Goal: Task Accomplishment & Management: Manage account settings

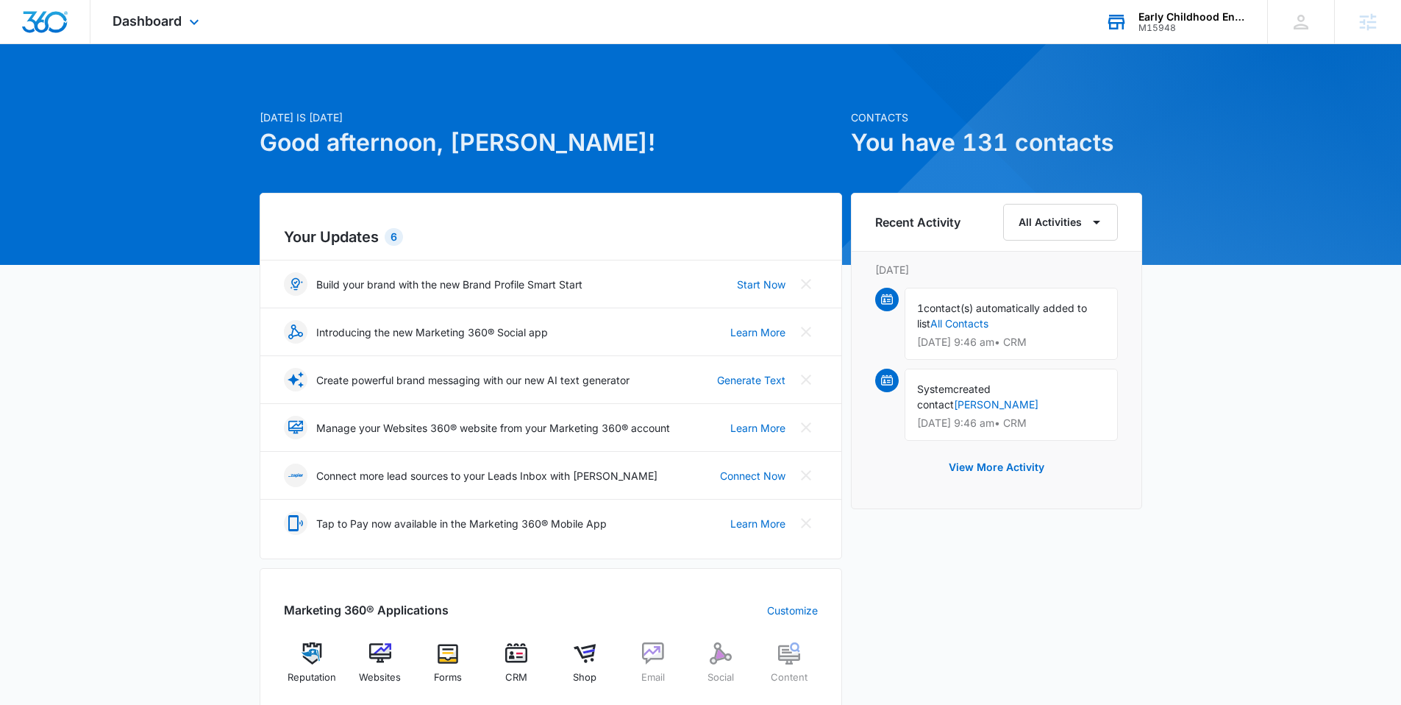
click at [1170, 23] on div "M15948" at bounding box center [1192, 28] width 107 height 10
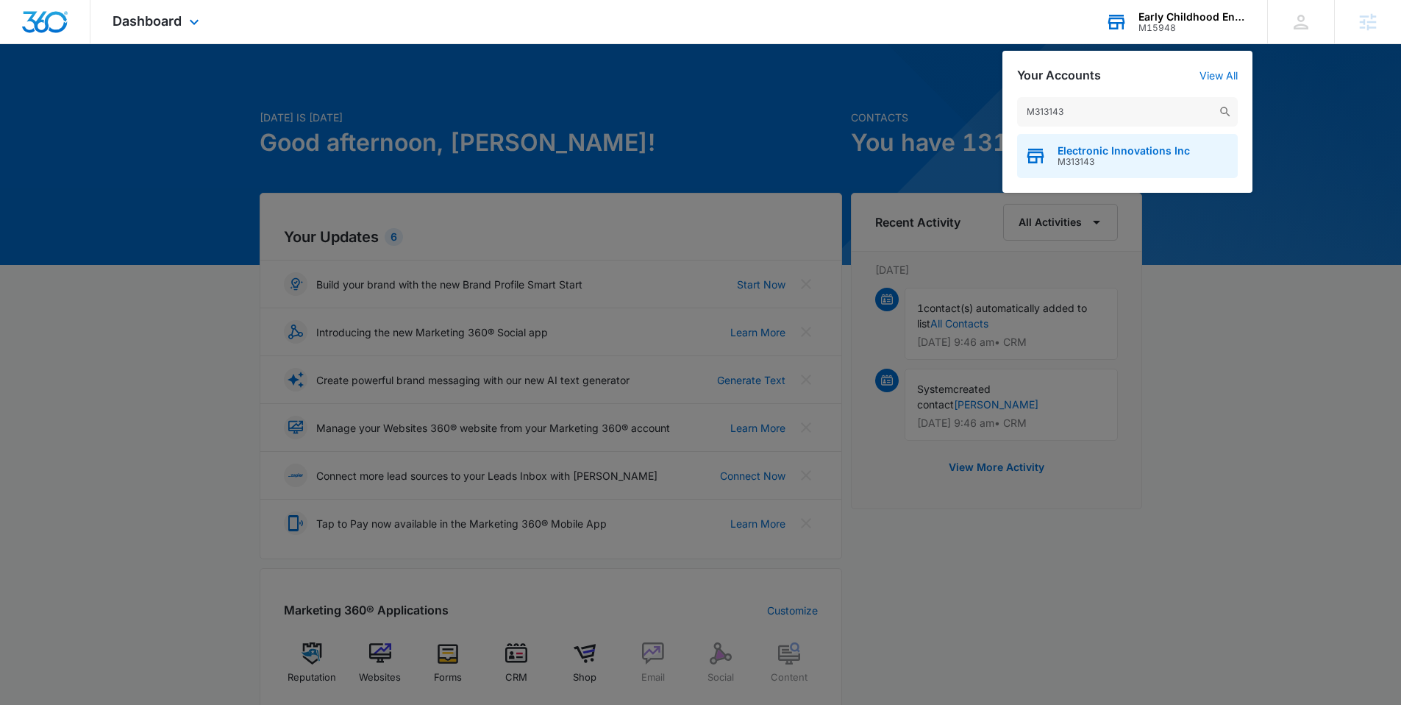
type input "M313143"
click at [1066, 148] on span "Electronic Innovations Inc" at bounding box center [1124, 151] width 132 height 12
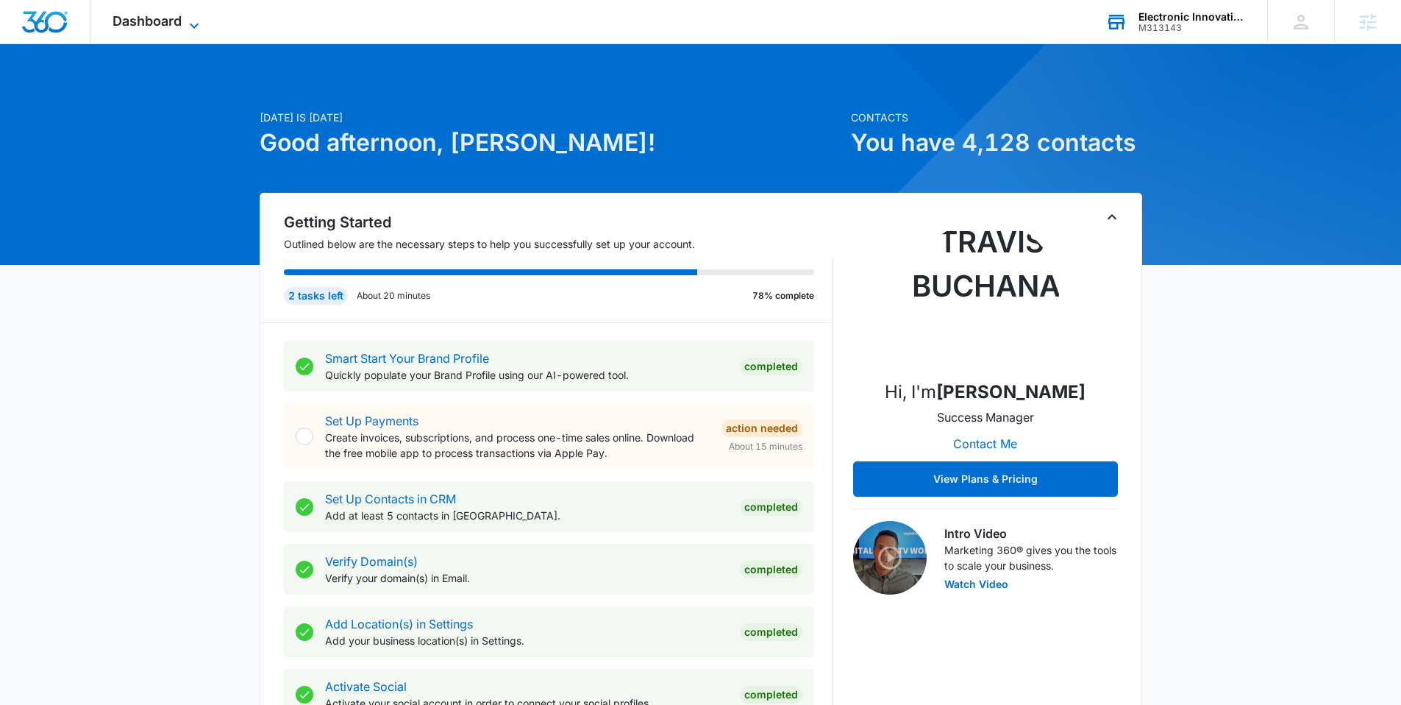
click at [134, 26] on span "Dashboard" at bounding box center [147, 20] width 69 height 15
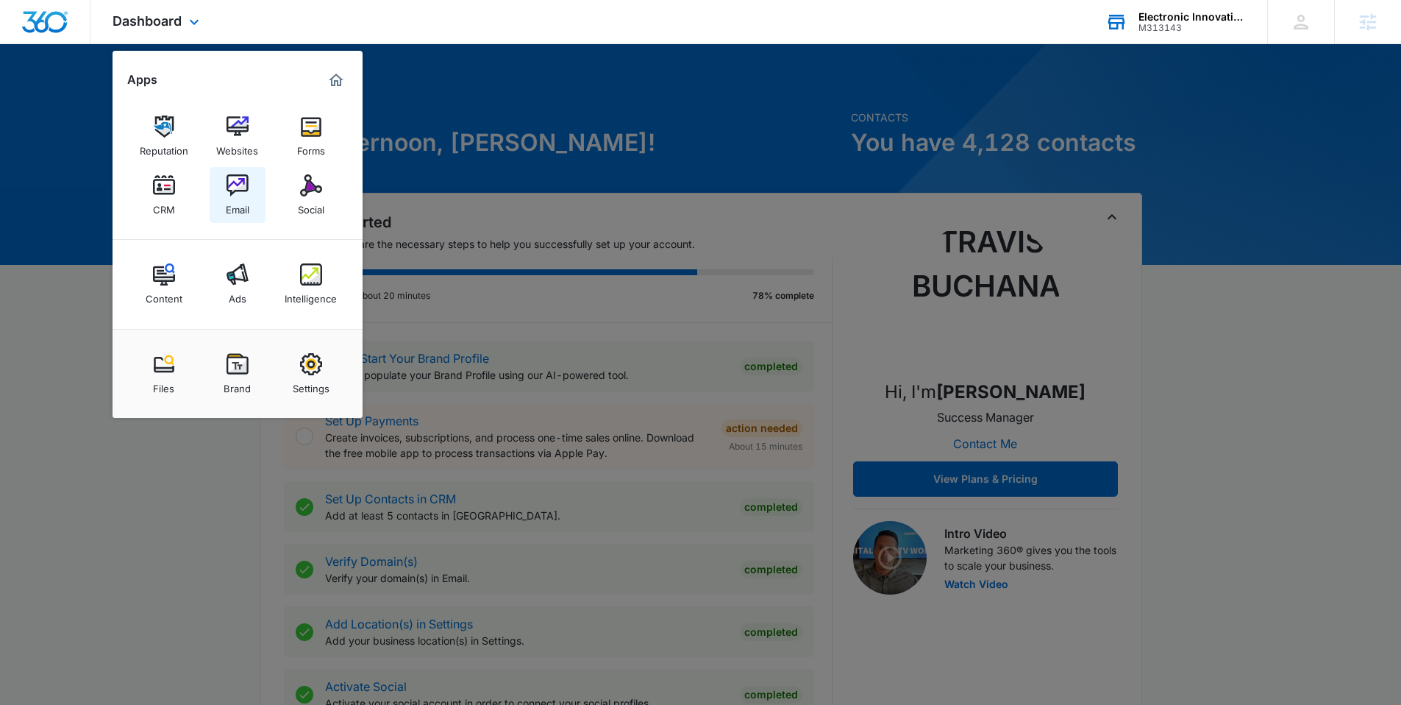
click at [241, 199] on div "Email" at bounding box center [238, 205] width 24 height 19
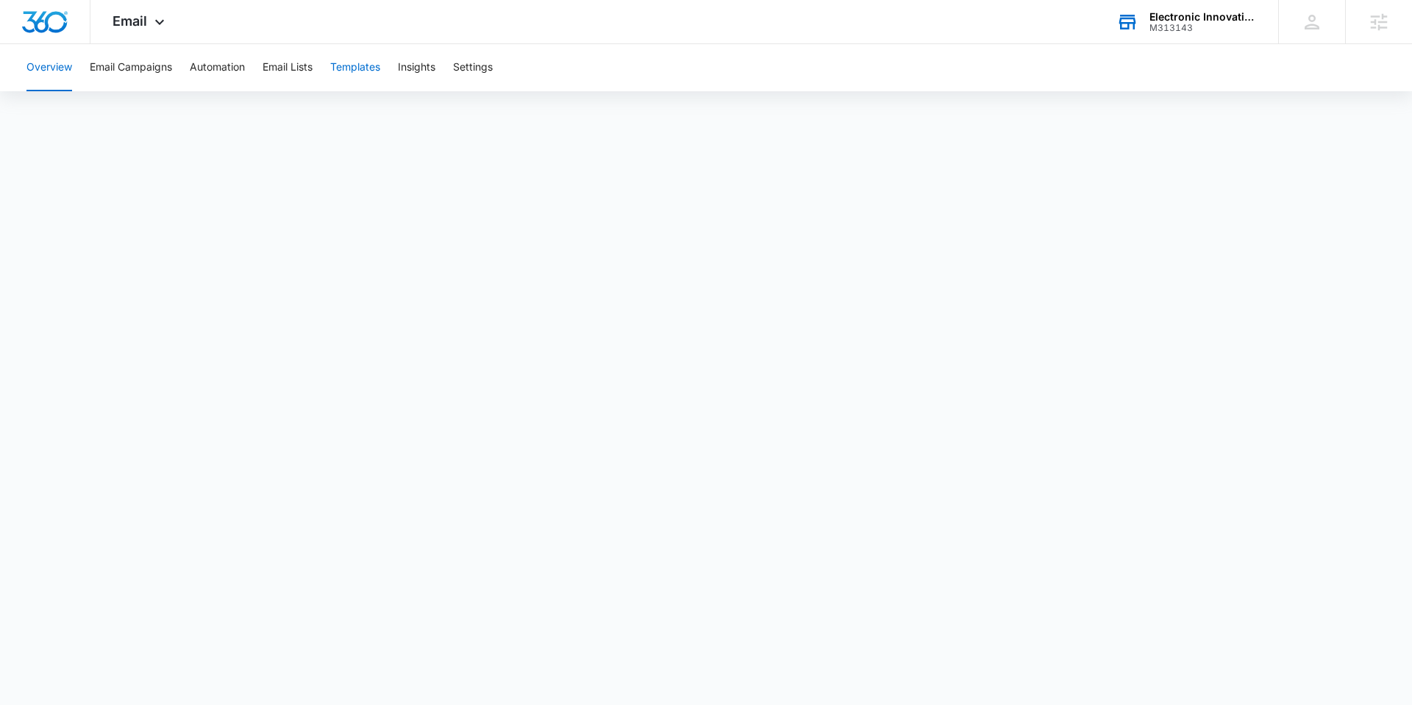
click at [364, 71] on button "Templates" at bounding box center [355, 67] width 50 height 47
click at [219, 73] on button "Automation" at bounding box center [217, 67] width 55 height 47
click at [356, 73] on button "Templates" at bounding box center [355, 67] width 50 height 47
click at [344, 70] on button "Templates" at bounding box center [355, 67] width 50 height 47
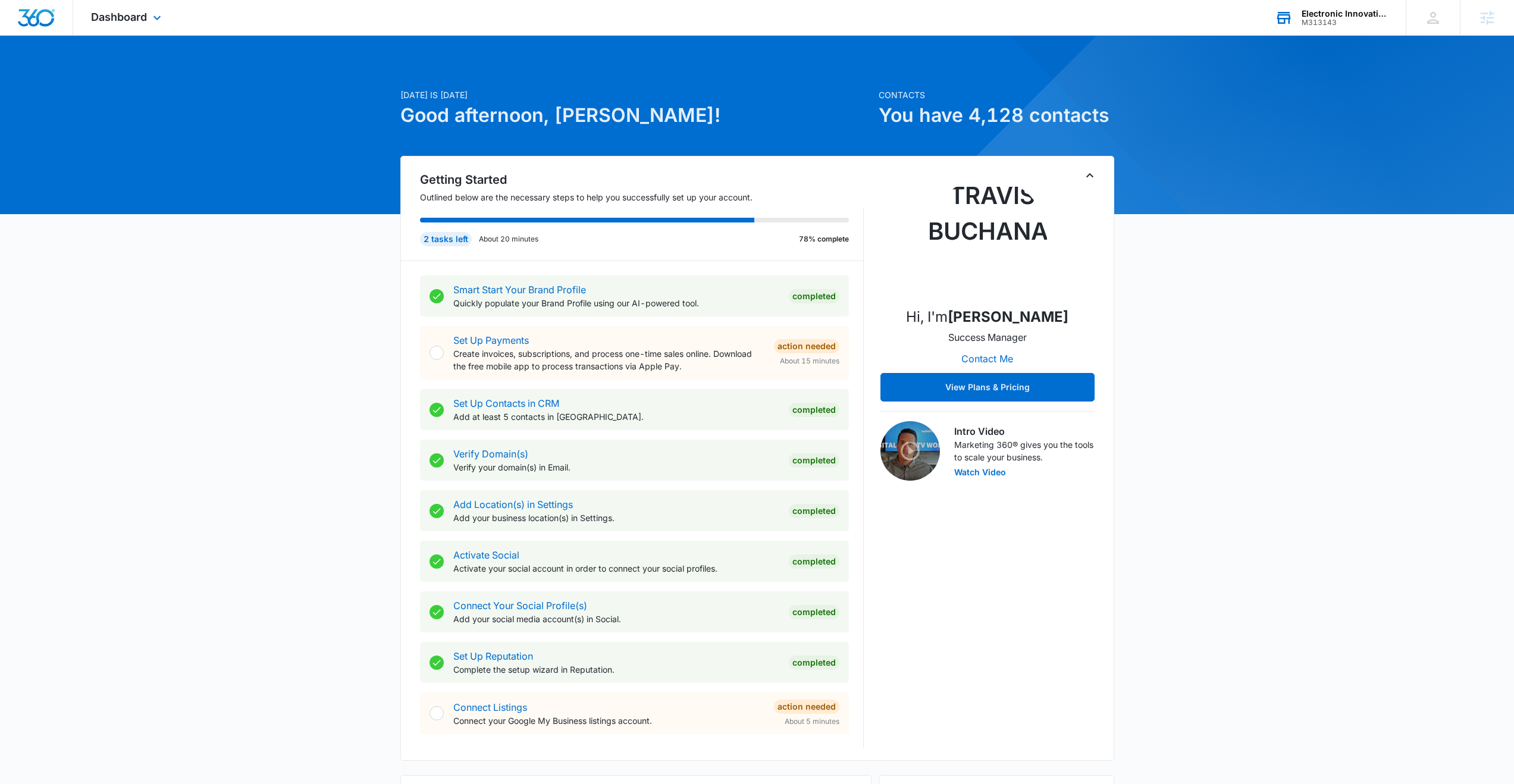
click at [1324, 29] on div "Electronic Innovations Inc M313143 Your Accounts View All" at bounding box center [1331, 17] width 149 height 35
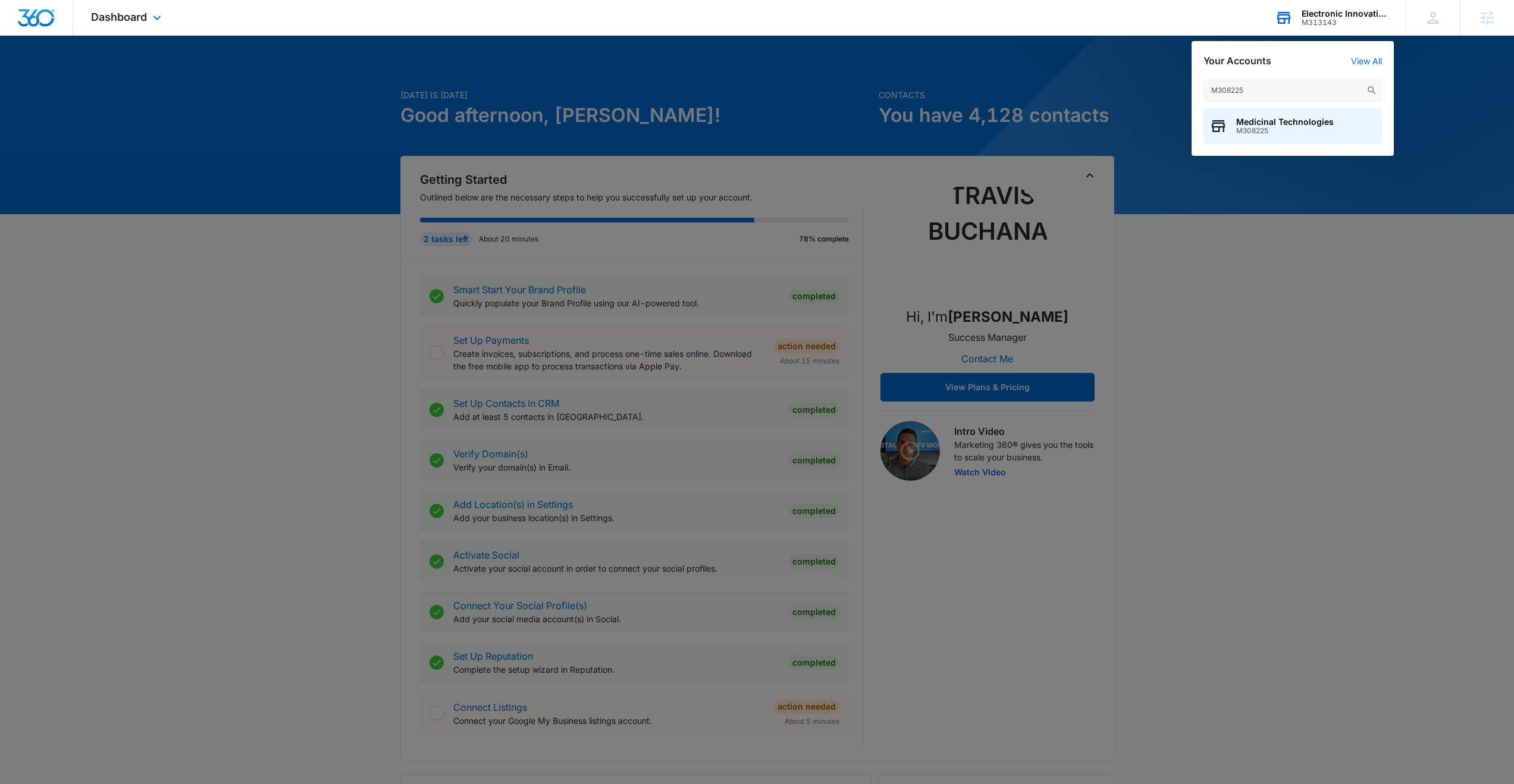
click at [1229, 91] on input "M308225" at bounding box center [1292, 90] width 179 height 23
click at [1230, 91] on input "M308225" at bounding box center [1292, 90] width 179 height 23
type input "M309225"
click at [1271, 120] on span "Early Childhood Education Association of Colorado" at bounding box center [1306, 122] width 140 height 10
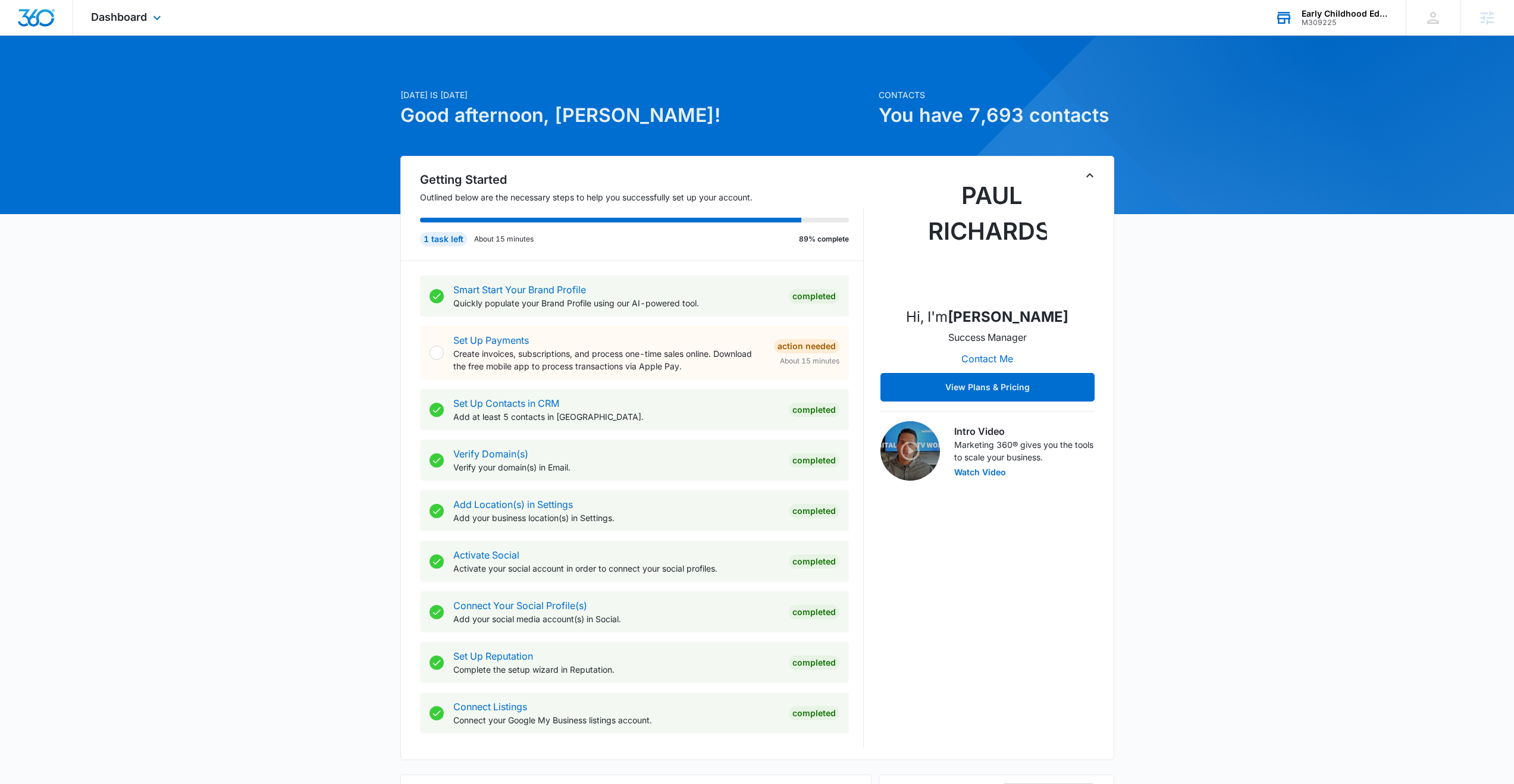
click at [134, 24] on div "Dashboard Apps Reputation Websites Forms CRM Email Social Content Ads Intellige…" at bounding box center [127, 17] width 109 height 35
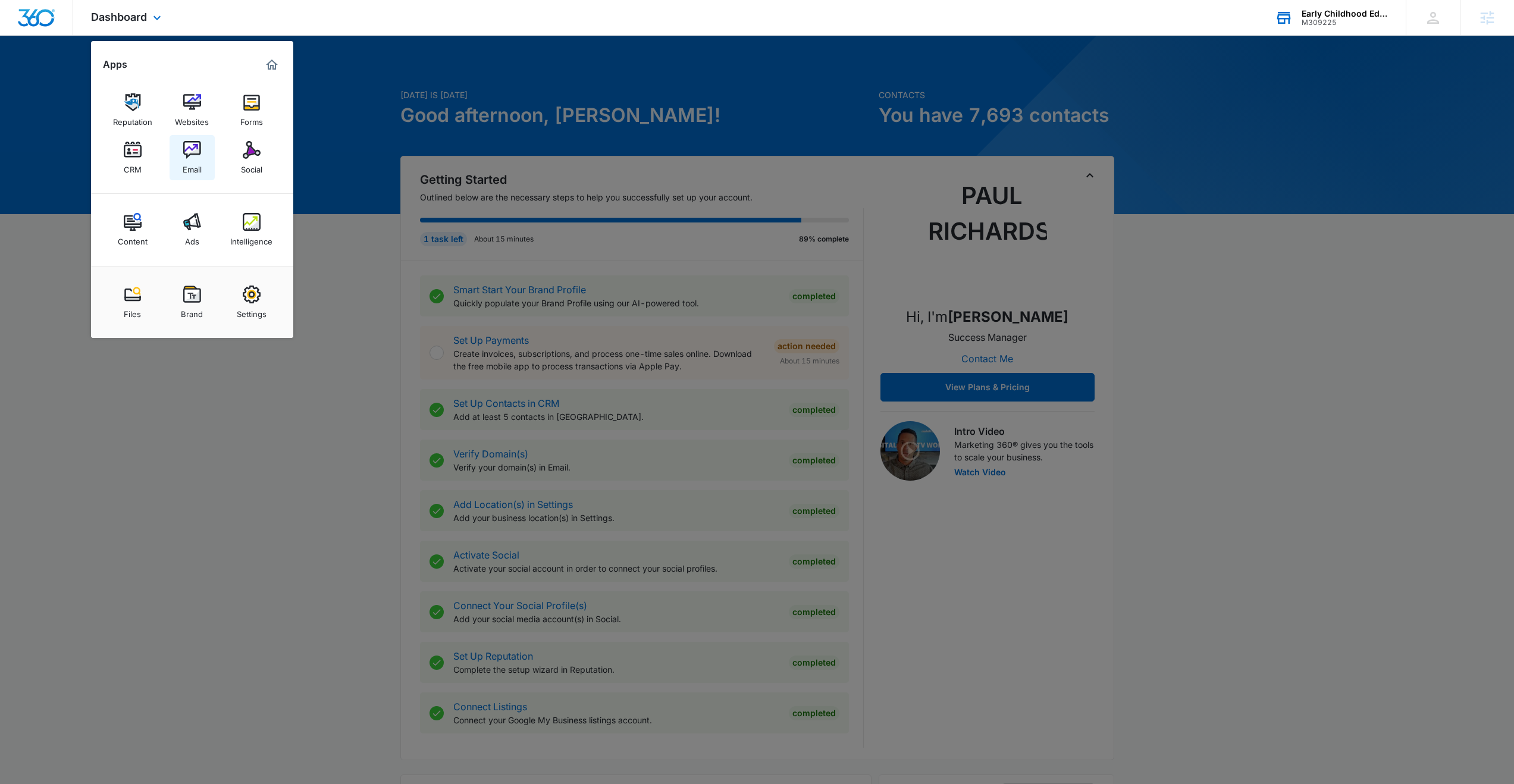
click at [188, 152] on img at bounding box center [192, 150] width 18 height 18
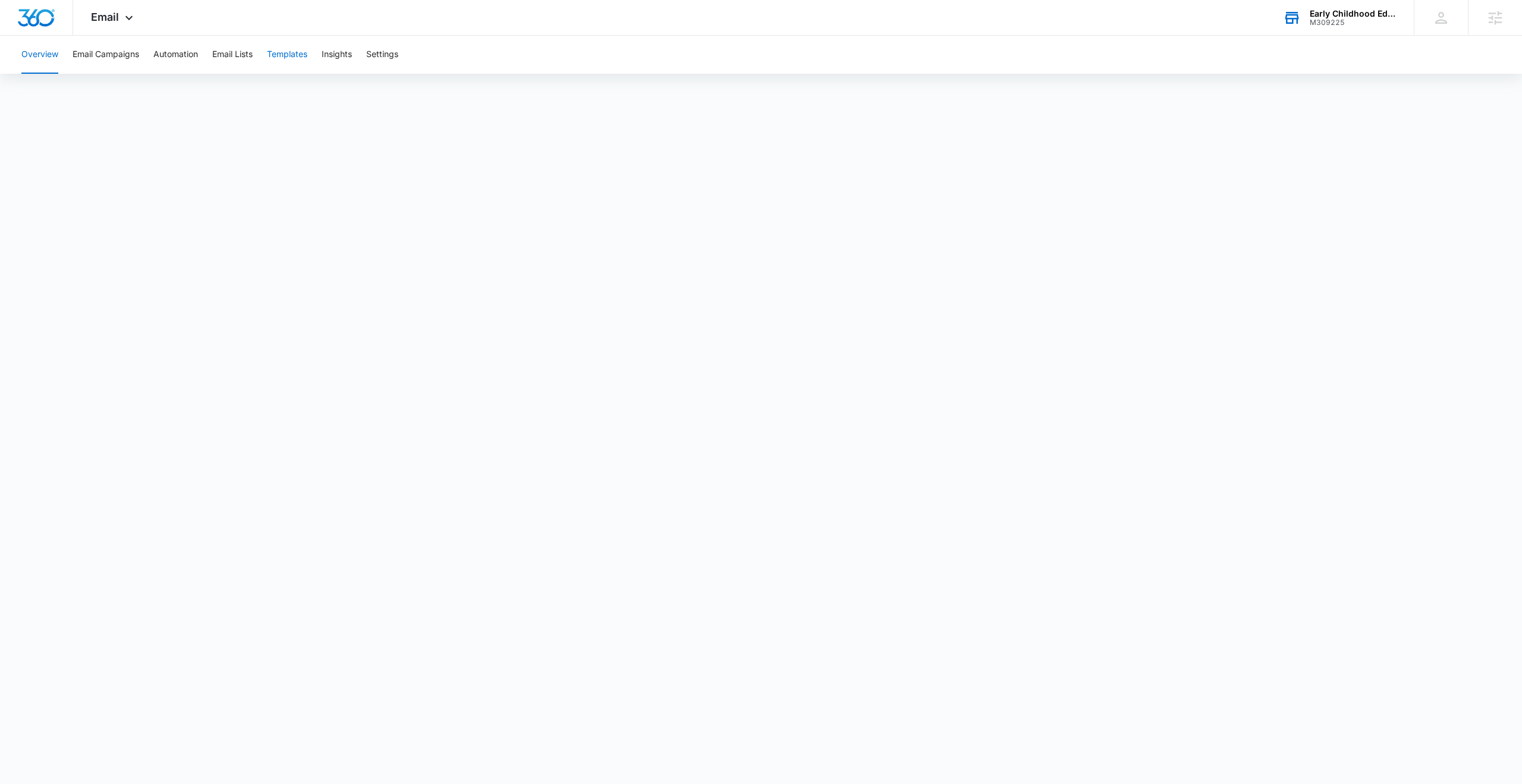
click at [290, 58] on button "Templates" at bounding box center [287, 54] width 40 height 38
click at [112, 55] on button "Email Campaigns" at bounding box center [106, 54] width 66 height 38
click at [186, 56] on button "Automation" at bounding box center [175, 54] width 44 height 38
click at [132, 58] on button "Email Campaigns" at bounding box center [106, 54] width 66 height 38
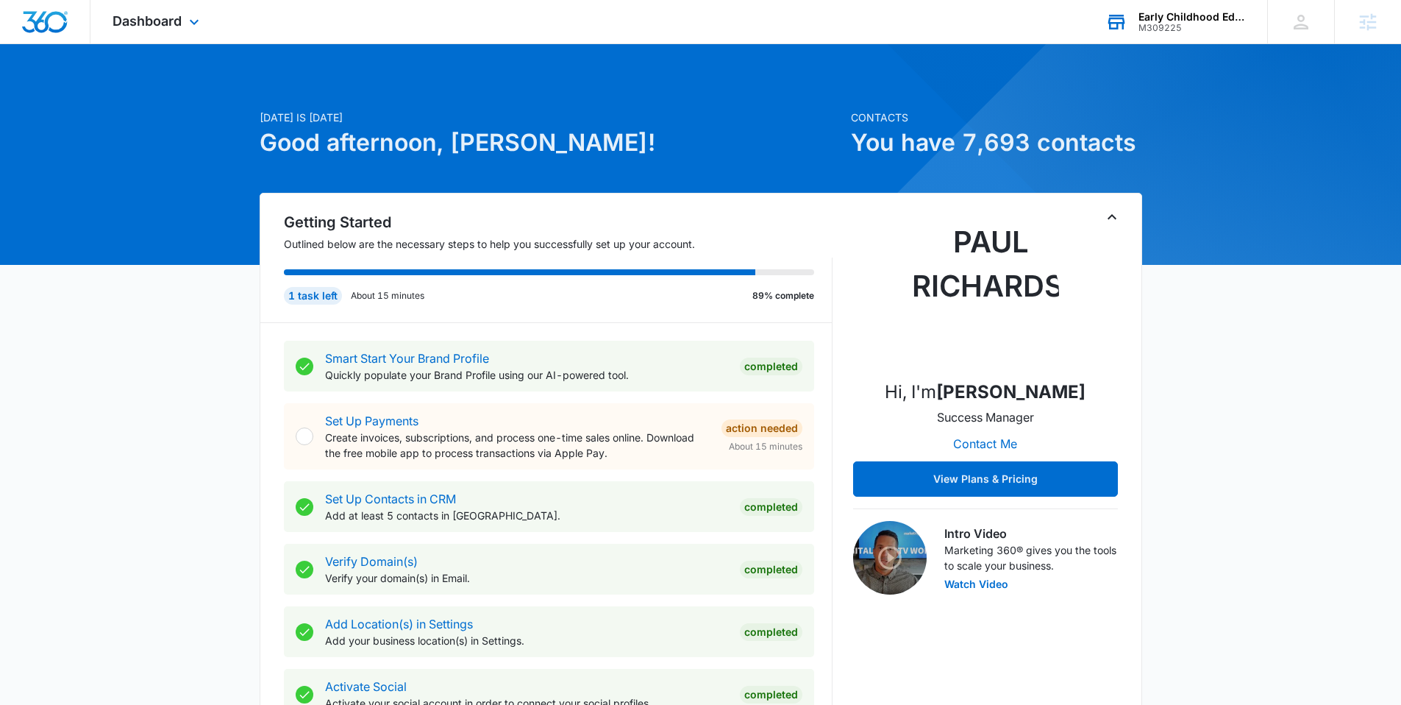
click at [1173, 26] on div "M309225" at bounding box center [1192, 28] width 107 height 10
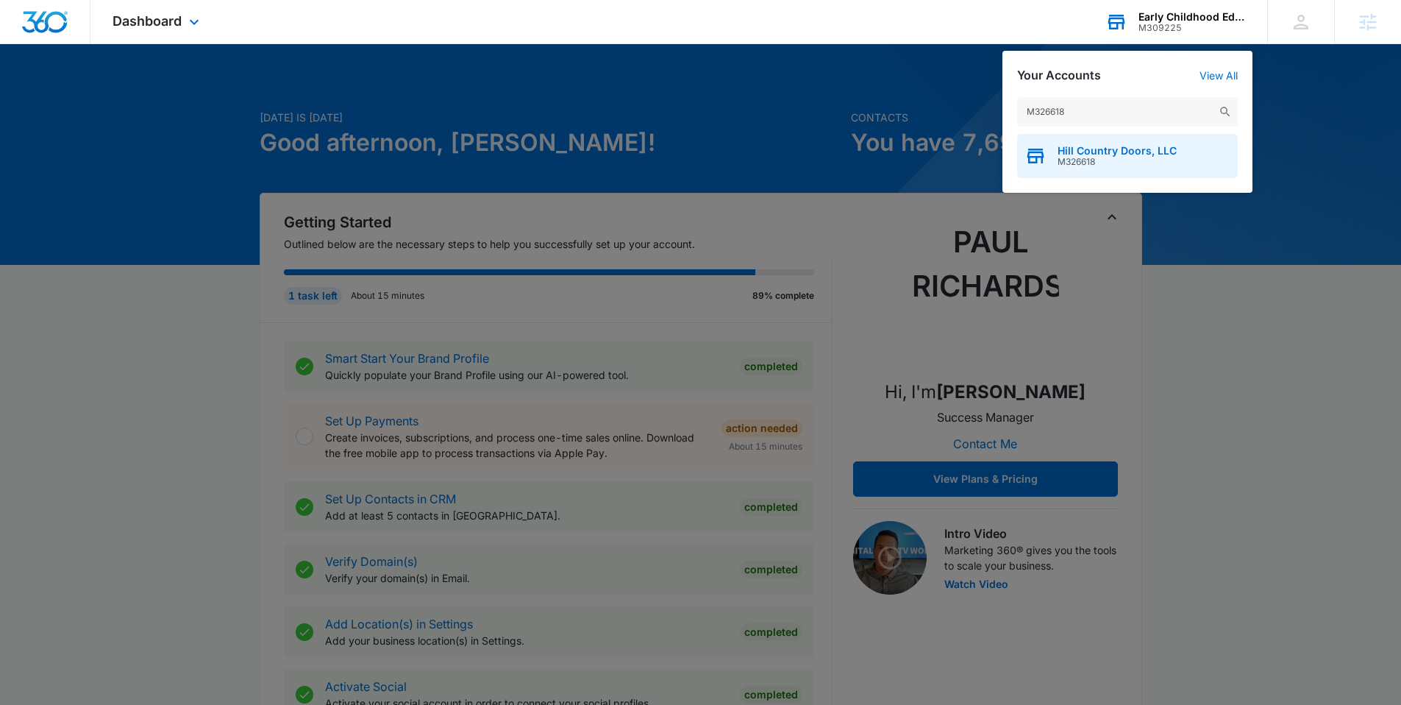
type input "M326618"
click at [1084, 162] on span "M326618" at bounding box center [1117, 162] width 119 height 10
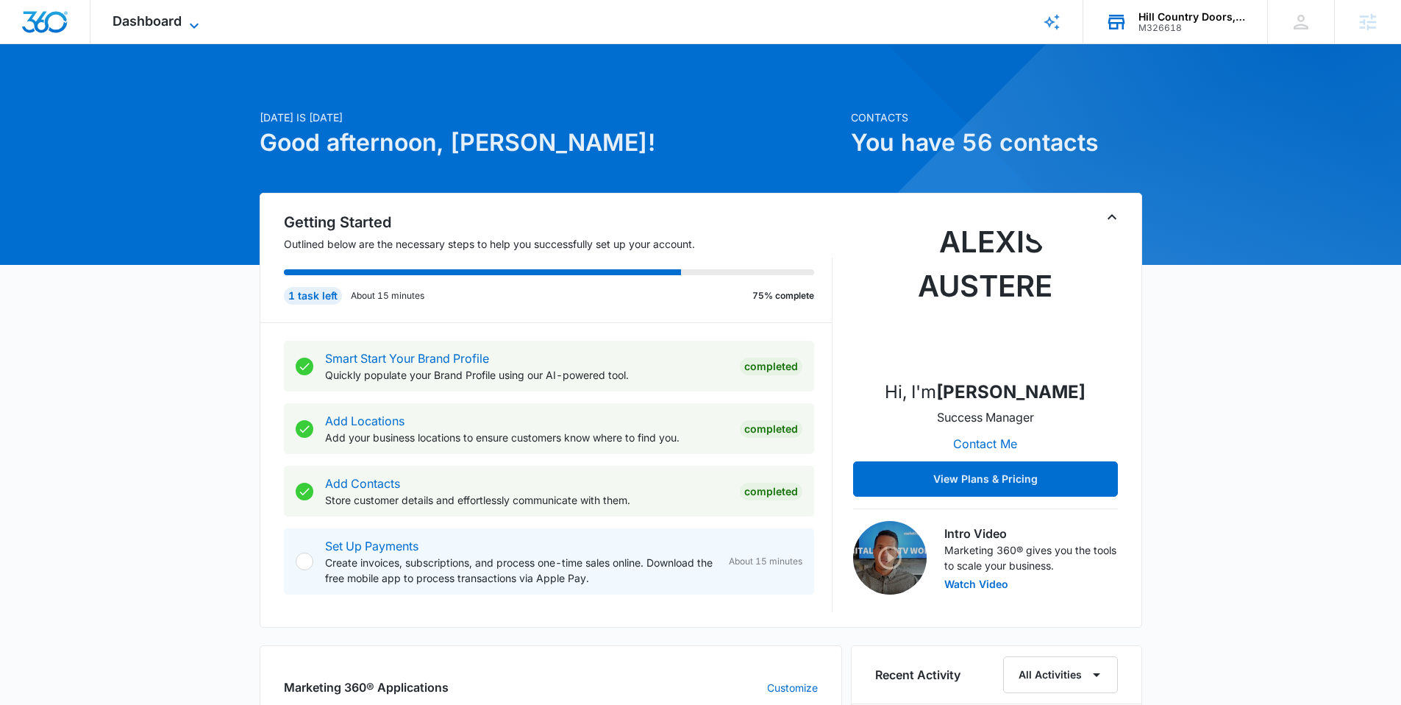
click at [143, 15] on span "Dashboard" at bounding box center [147, 20] width 69 height 15
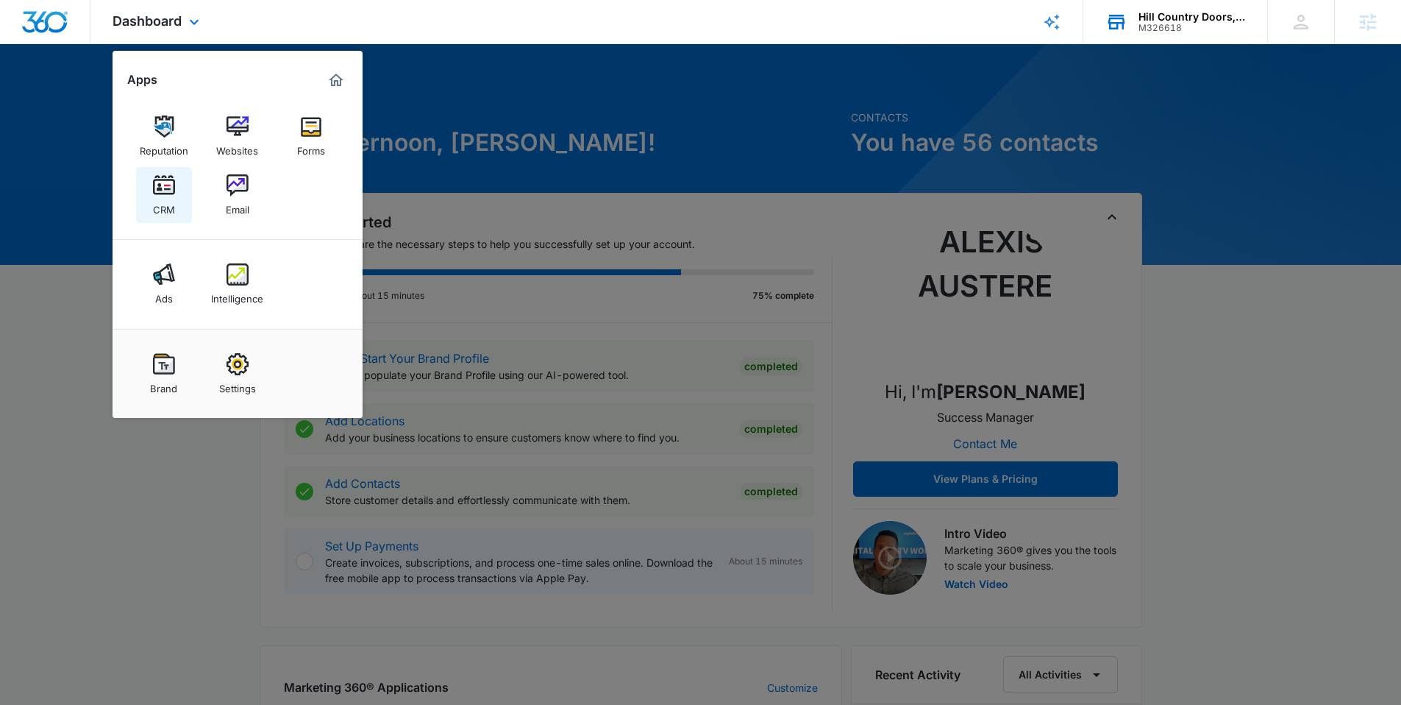
click at [160, 193] on img at bounding box center [164, 185] width 22 height 22
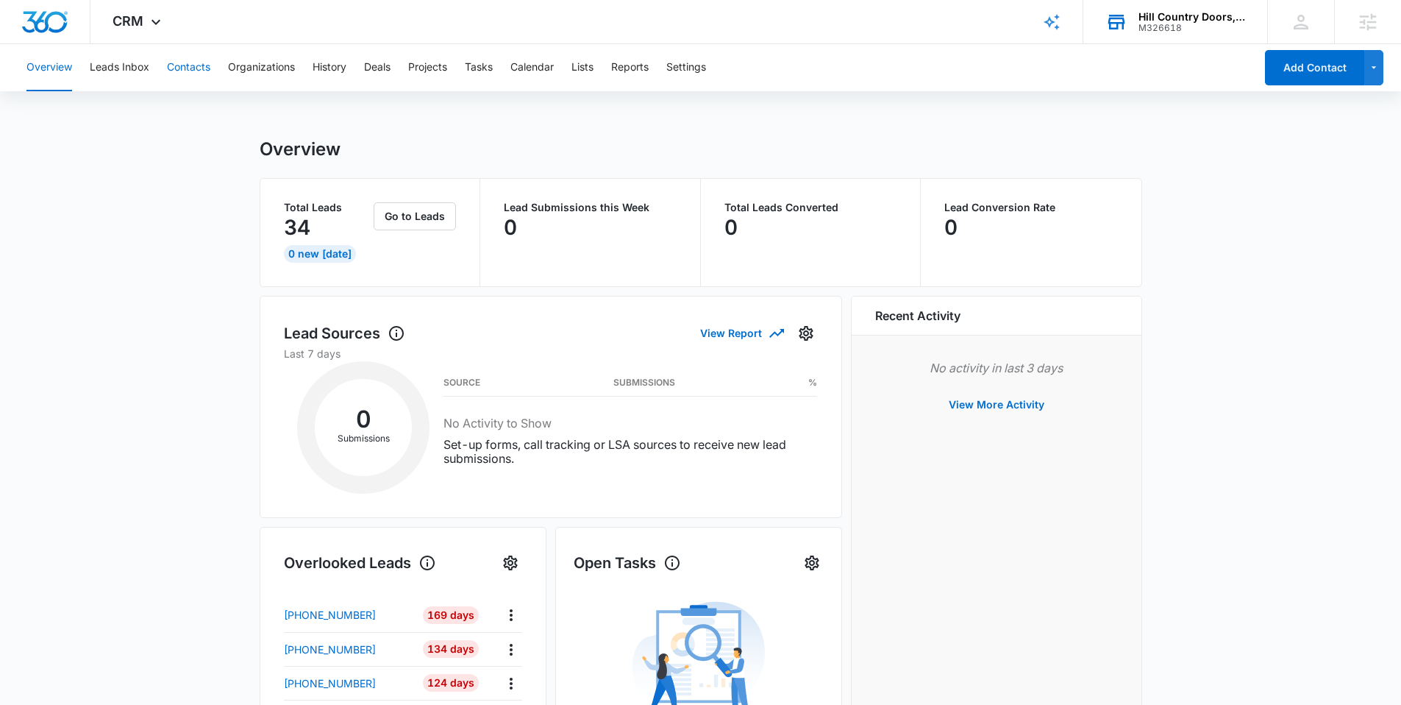
click at [206, 71] on button "Contacts" at bounding box center [188, 67] width 43 height 47
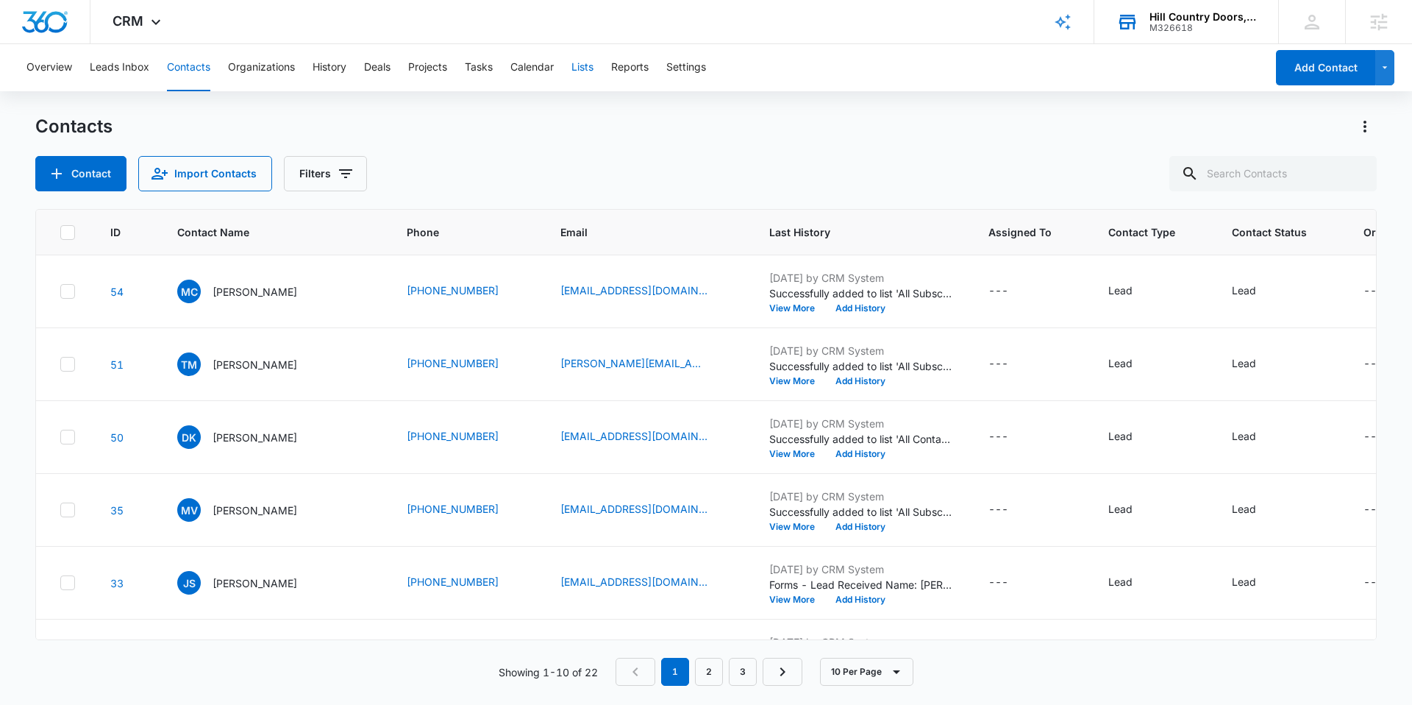
click at [586, 71] on button "Lists" at bounding box center [583, 67] width 22 height 47
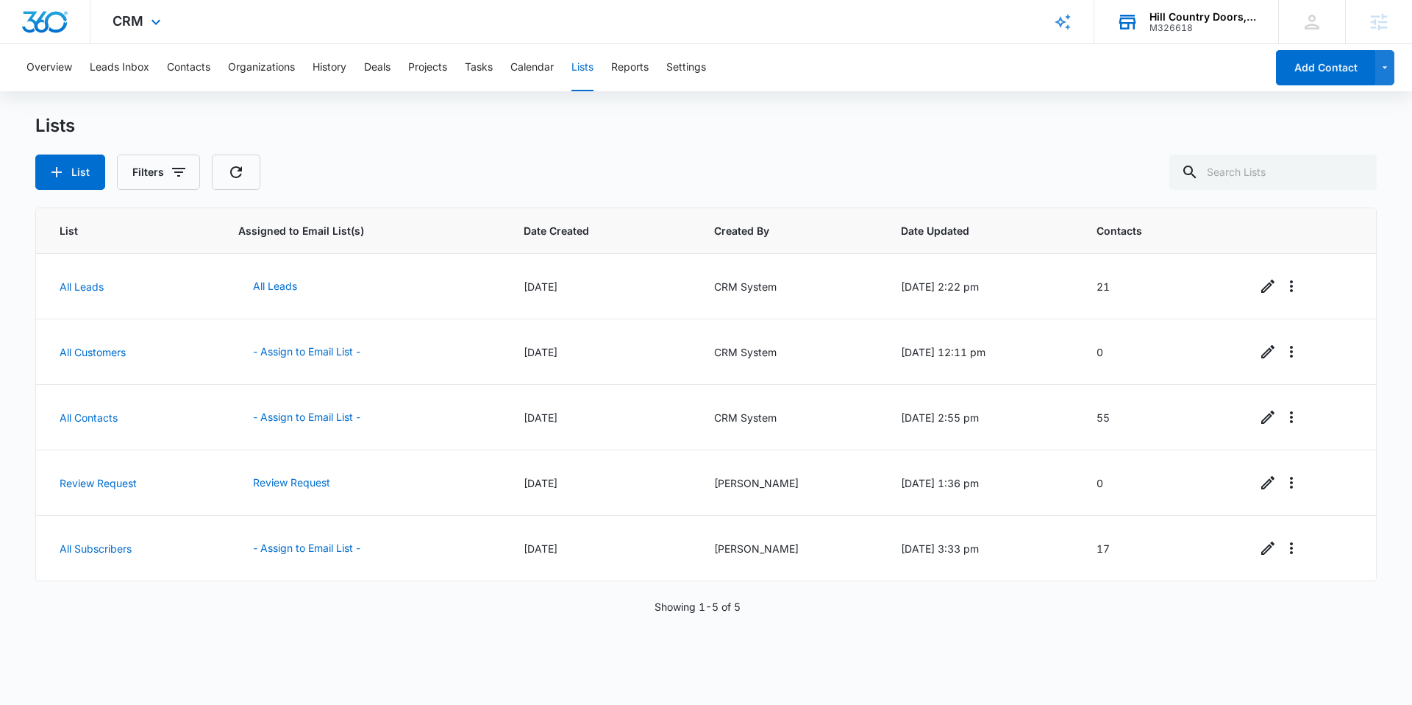
click at [136, 32] on div "CRM Apps Reputation Websites Forms CRM Email Ads Intelligence Brand Settings" at bounding box center [138, 21] width 96 height 43
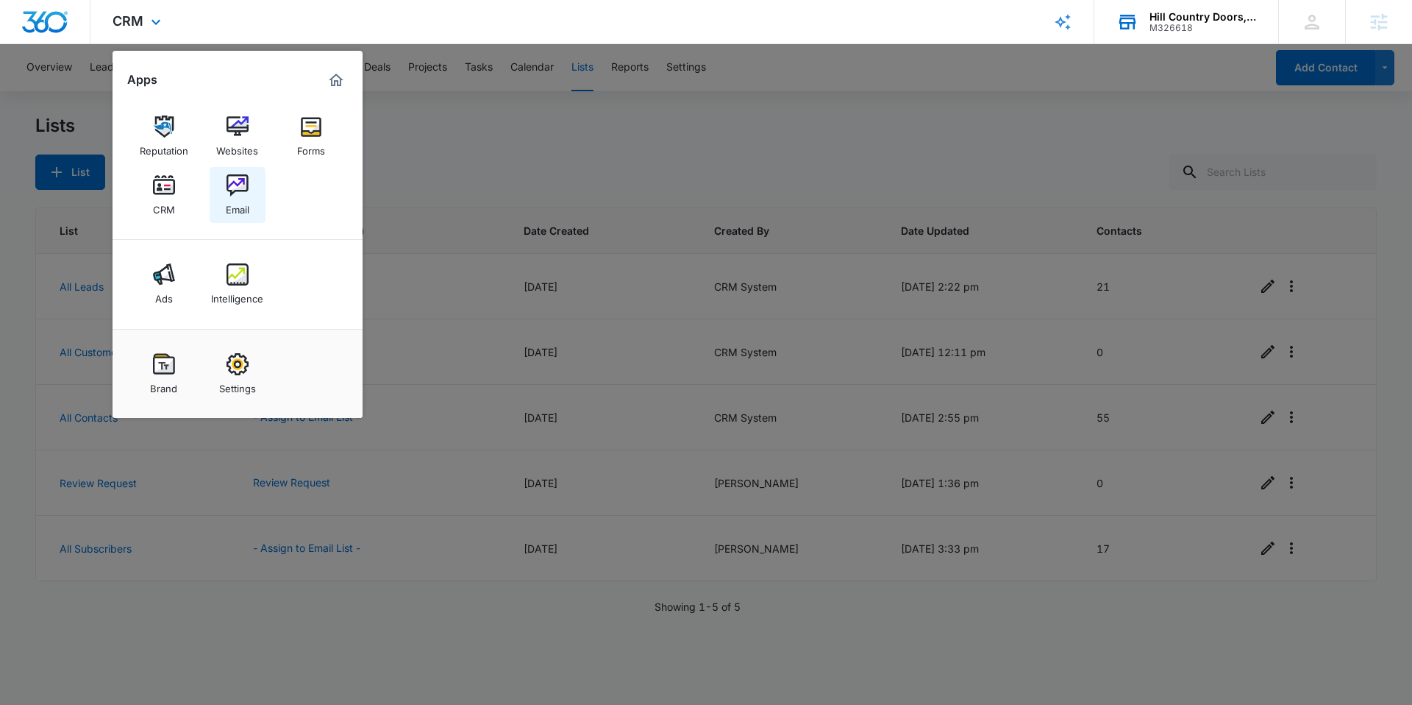
click at [246, 187] on img at bounding box center [238, 185] width 22 height 22
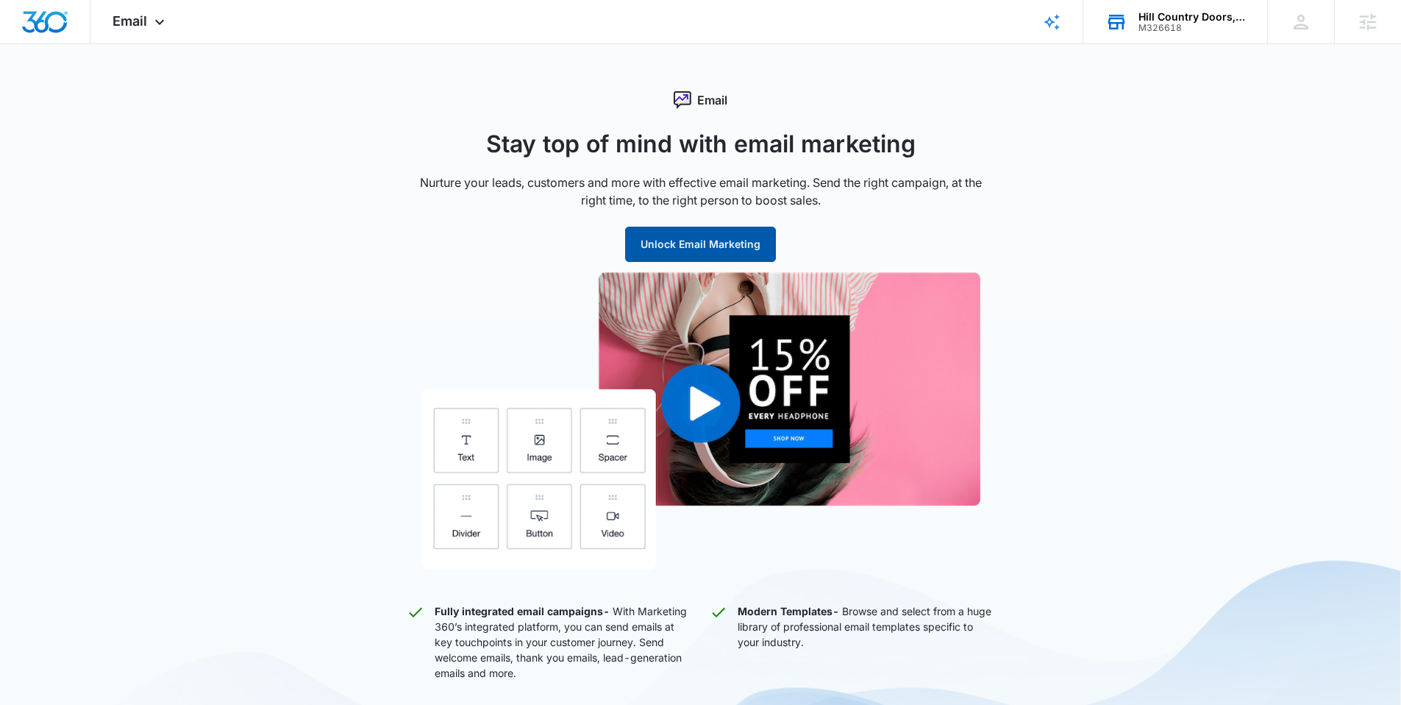
click at [718, 241] on button "Unlock Email Marketing" at bounding box center [700, 244] width 151 height 35
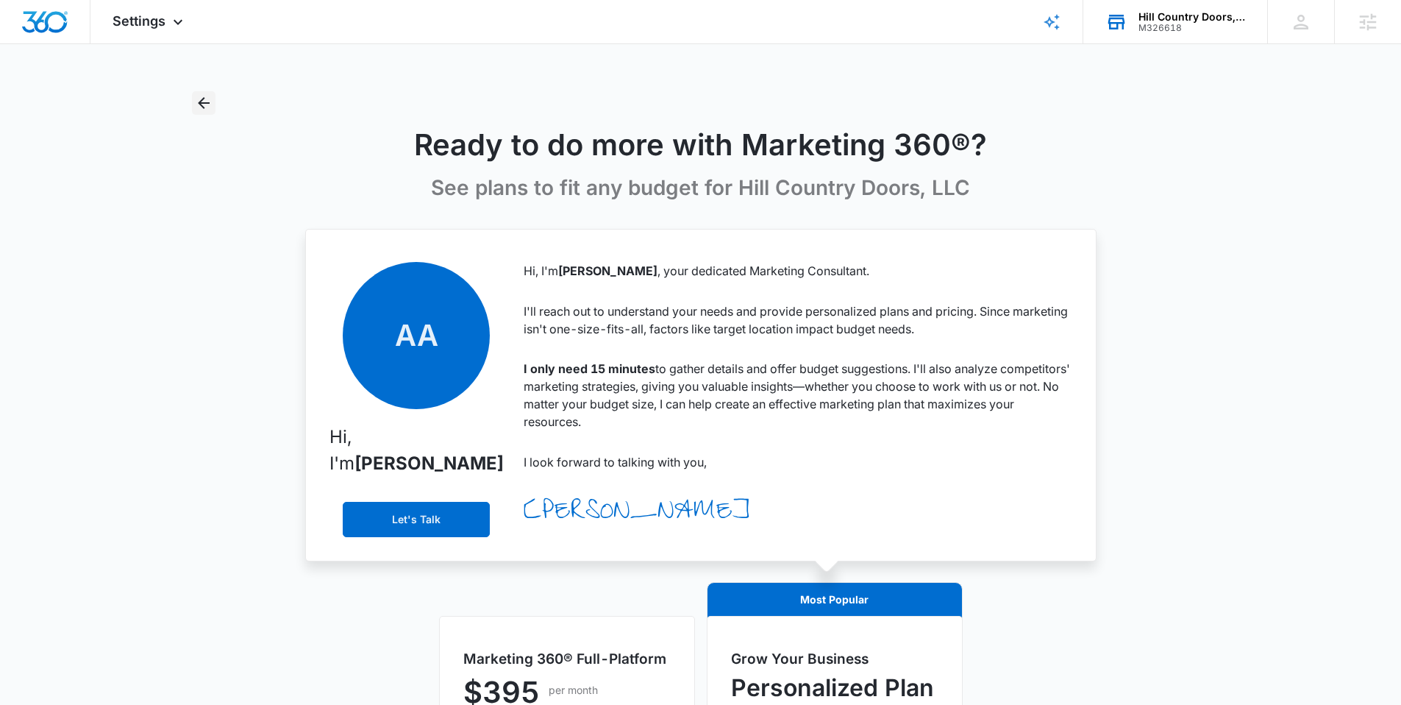
click at [197, 105] on icon "Back" at bounding box center [204, 103] width 18 height 18
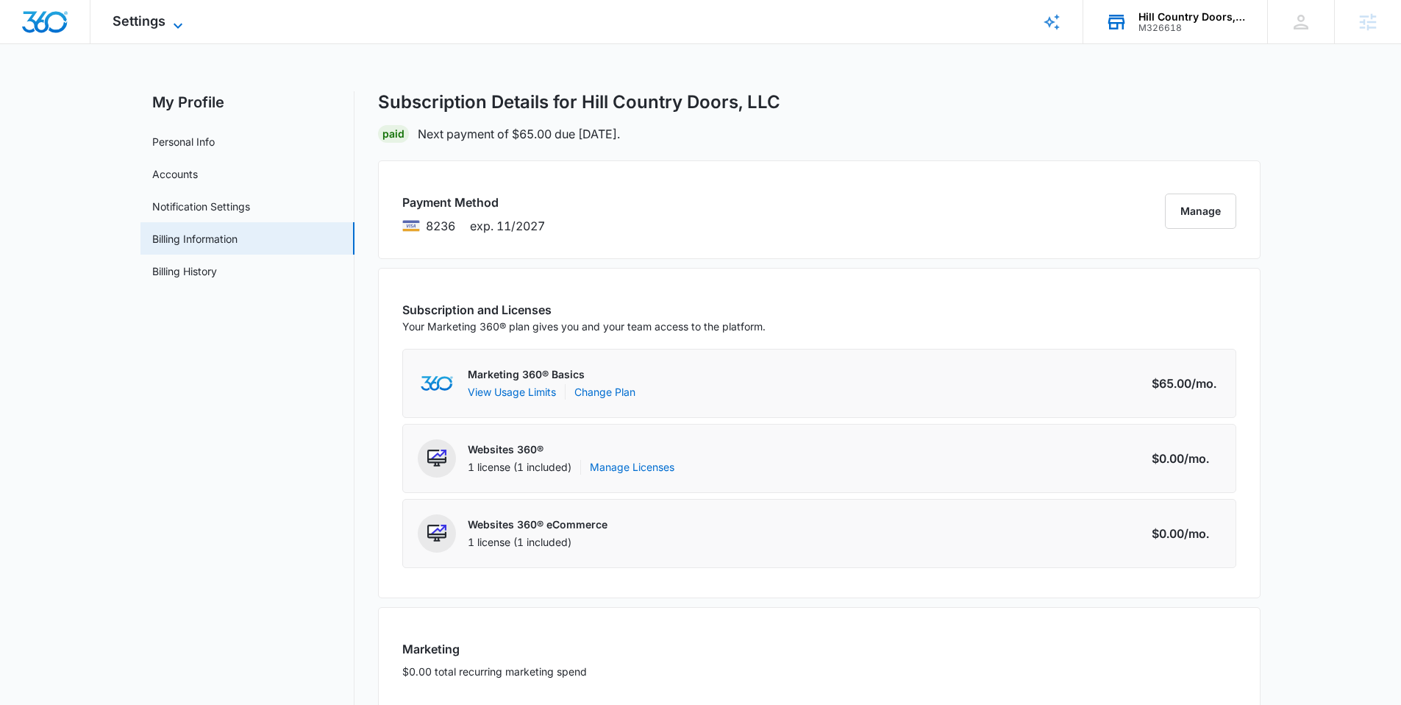
click at [177, 22] on icon at bounding box center [178, 26] width 18 height 18
